Goal: Task Accomplishment & Management: Use online tool/utility

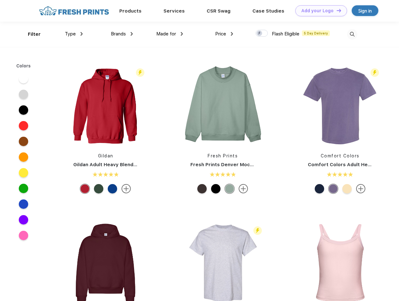
scroll to position [0, 0]
click at [319, 11] on link "Add your Logo Design Tool" at bounding box center [321, 10] width 52 height 11
click at [0, 0] on div "Design Tool" at bounding box center [0, 0] width 0 height 0
click at [336, 10] on link "Add your Logo Design Tool" at bounding box center [321, 10] width 52 height 11
click at [30, 34] on div "Filter" at bounding box center [34, 34] width 13 height 7
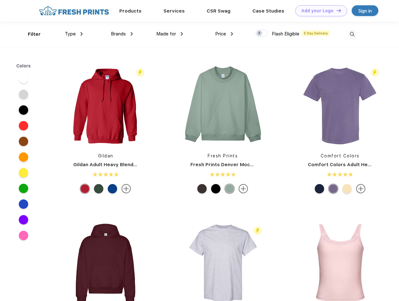
click at [74, 34] on span "Type" at bounding box center [70, 34] width 11 height 6
click at [122, 34] on span "Brands" at bounding box center [118, 34] width 15 height 6
click at [170, 34] on span "Made for" at bounding box center [166, 34] width 20 height 6
click at [224, 34] on span "Price" at bounding box center [220, 34] width 11 height 6
click at [262, 34] on div at bounding box center [262, 33] width 12 height 7
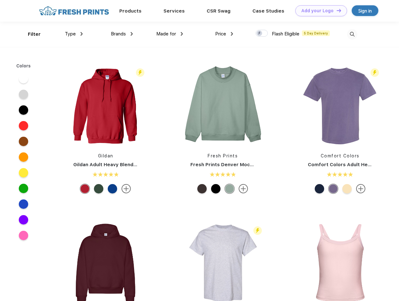
click at [260, 34] on input "checkbox" at bounding box center [258, 31] width 4 height 4
click at [352, 34] on img at bounding box center [352, 34] width 10 height 10
